Goal: Task Accomplishment & Management: Use online tool/utility

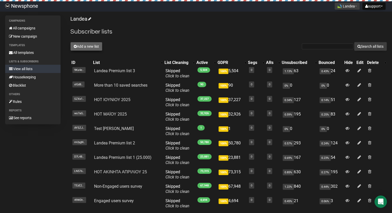
click at [92, 45] on button "Add a new list" at bounding box center [86, 46] width 32 height 9
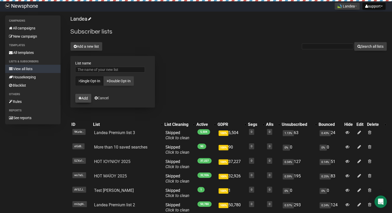
click at [84, 96] on button "Add" at bounding box center [83, 98] width 16 height 9
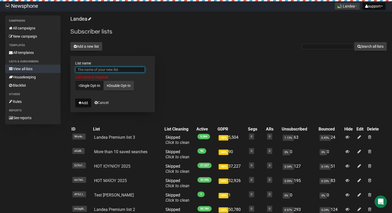
click at [84, 71] on input "List name" at bounding box center [110, 70] width 70 height 6
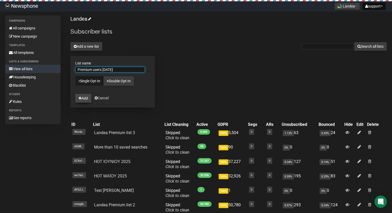
type input "Premium users [DATE]"
click at [86, 98] on button "Add" at bounding box center [83, 98] width 16 height 9
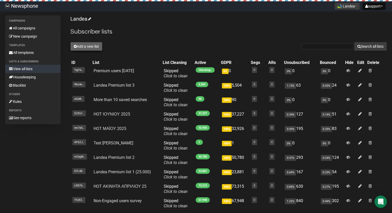
click at [79, 48] on button "Add a new list" at bounding box center [86, 46] width 32 height 9
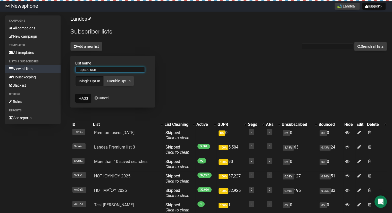
type input "Lapsed user"
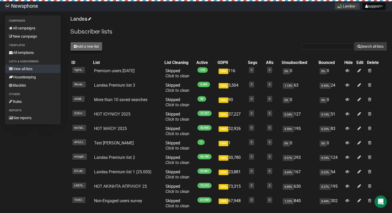
click at [88, 47] on button "Add a new list" at bounding box center [86, 46] width 32 height 9
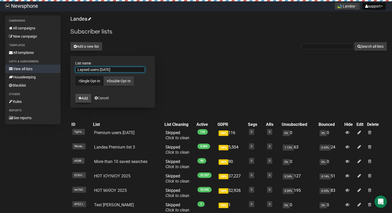
type input "Lapsed users [DATE]"
click at [83, 99] on button "Add" at bounding box center [83, 98] width 16 height 9
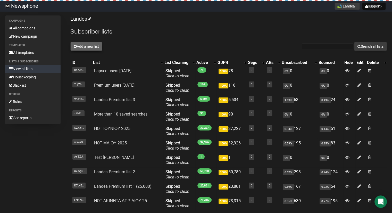
click at [95, 49] on button "Add a new list" at bounding box center [86, 46] width 32 height 9
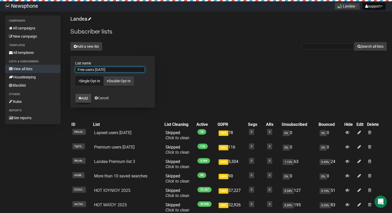
type input "Free users [DATE]"
click at [86, 97] on button "Add" at bounding box center [83, 98] width 16 height 9
